Goal: Complete application form

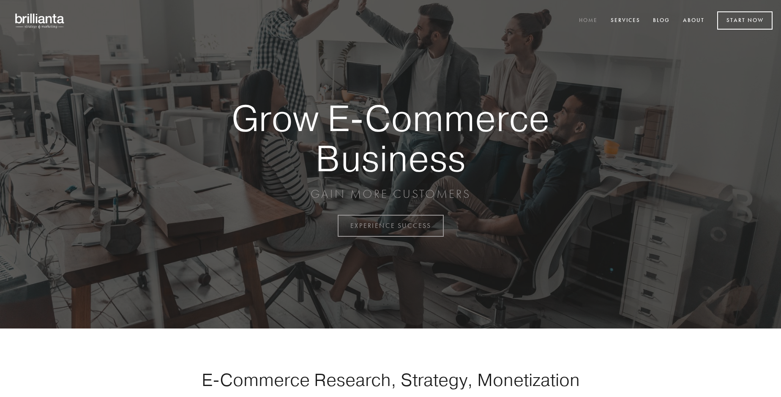
scroll to position [2214, 0]
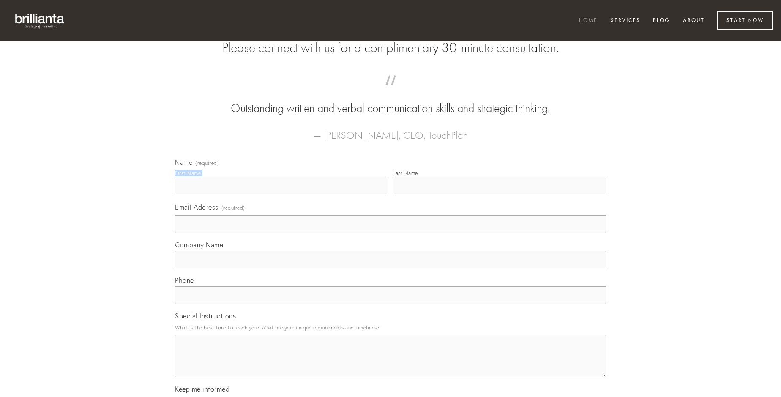
type input "[PERSON_NAME]"
click at [499, 194] on input "Last Name" at bounding box center [498, 186] width 213 height 18
type input "[PERSON_NAME]"
click at [390, 233] on input "Email Address (required)" at bounding box center [390, 224] width 431 height 18
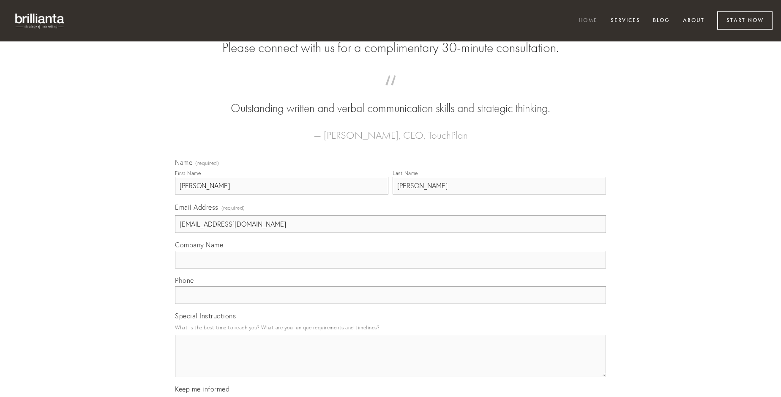
type input "[EMAIL_ADDRESS][DOMAIN_NAME]"
click at [390, 268] on input "Company Name" at bounding box center [390, 259] width 431 height 18
type input "tolero"
click at [390, 304] on input "text" at bounding box center [390, 295] width 431 height 18
click at [390, 363] on textarea "Special Instructions" at bounding box center [390, 356] width 431 height 42
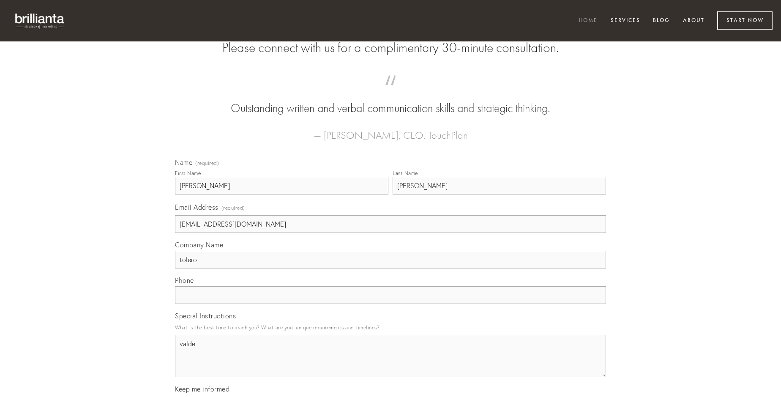
type textarea "valde"
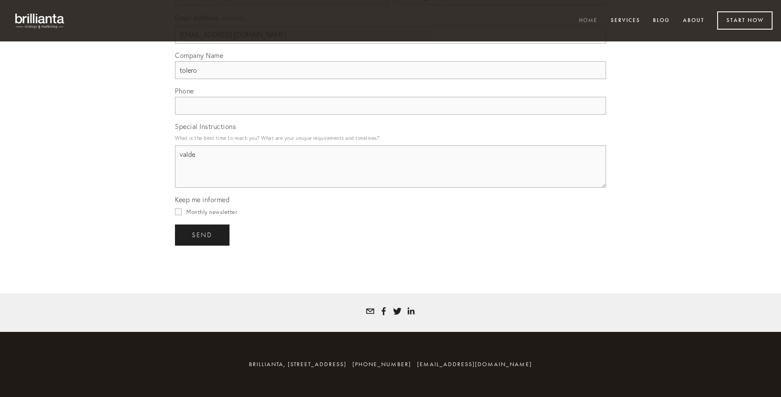
click at [203, 234] on span "send" at bounding box center [202, 235] width 21 height 8
